Goal: Information Seeking & Learning: Learn about a topic

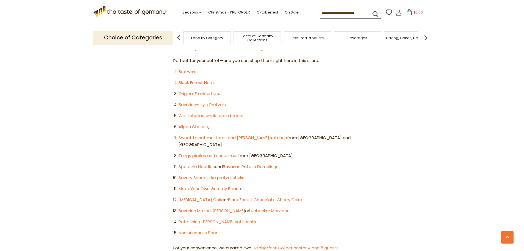
scroll to position [330, 0]
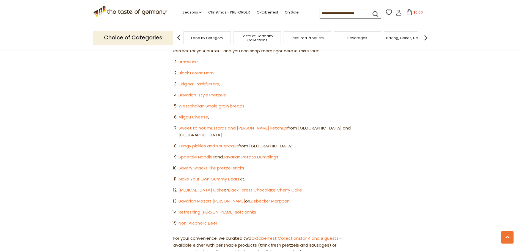
click at [194, 92] on link "Bavarian-style Pretzels" at bounding box center [202, 95] width 47 height 6
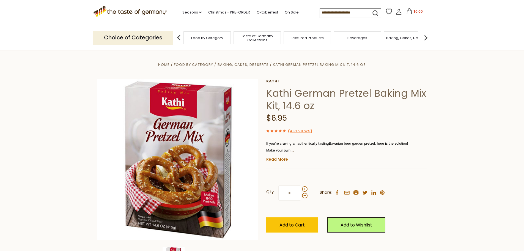
click at [281, 163] on div "Kathi Kathi German Pretzel Baking Mix Kit, 14.6 oz $6.95 ( 4 Reviews ) If you’r…" at bounding box center [346, 162] width 161 height 166
click at [280, 160] on link "Read More" at bounding box center [277, 159] width 22 height 6
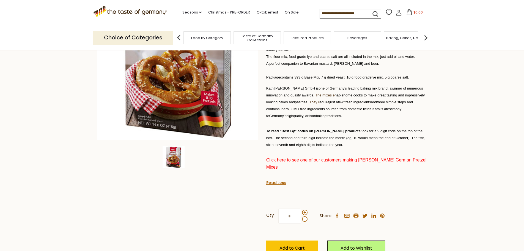
scroll to position [110, 0]
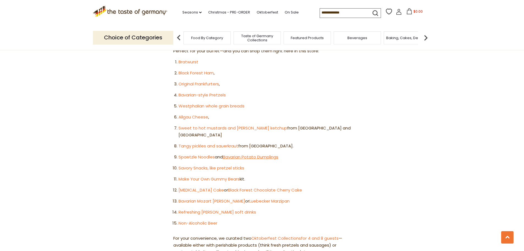
click at [243, 154] on link "Bavarian Potato Dumplings" at bounding box center [251, 157] width 56 height 6
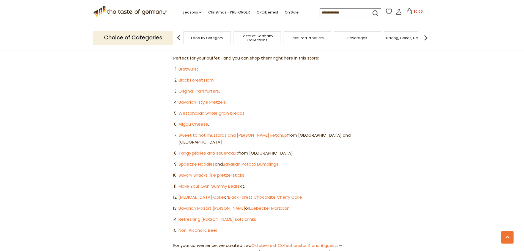
scroll to position [330, 0]
